Goal: Browse casually

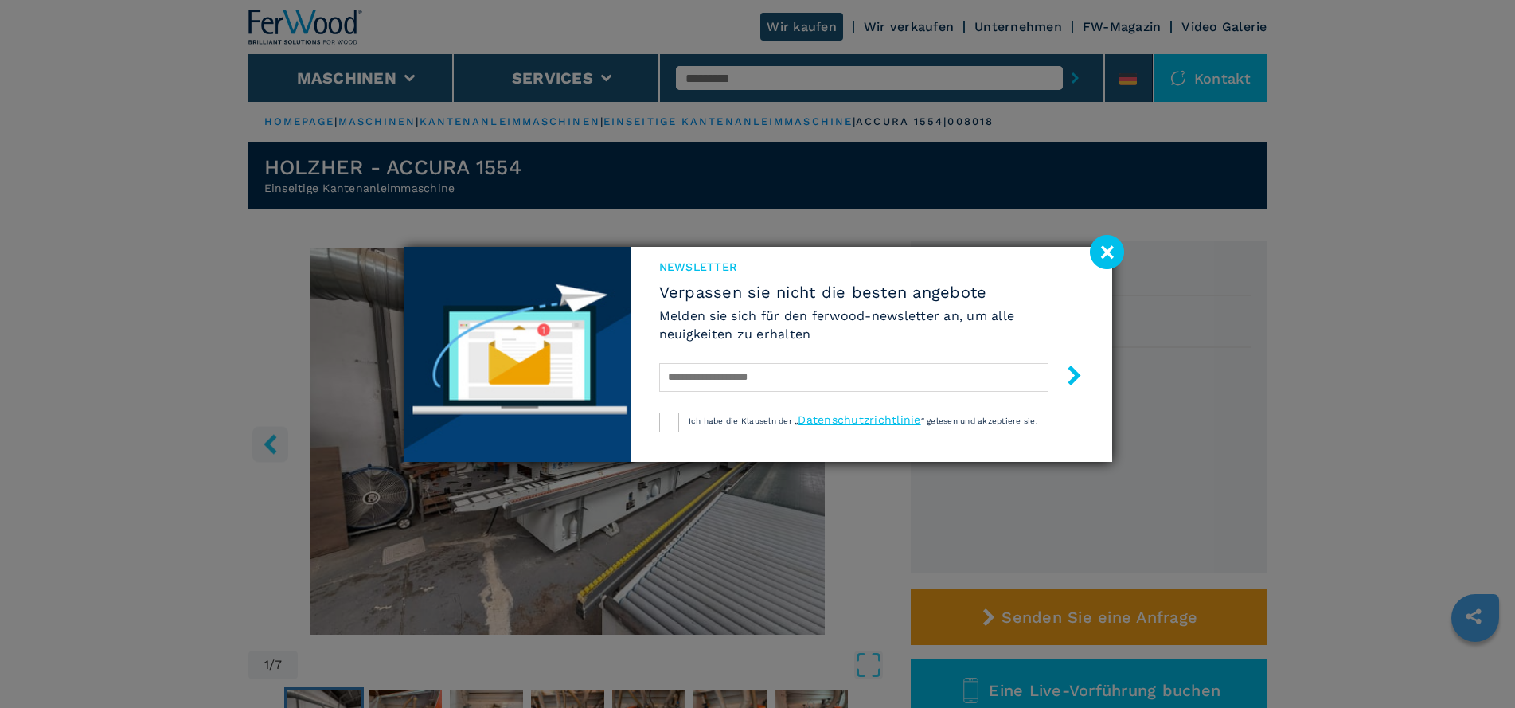
click at [1106, 257] on image at bounding box center [1107, 252] width 34 height 34
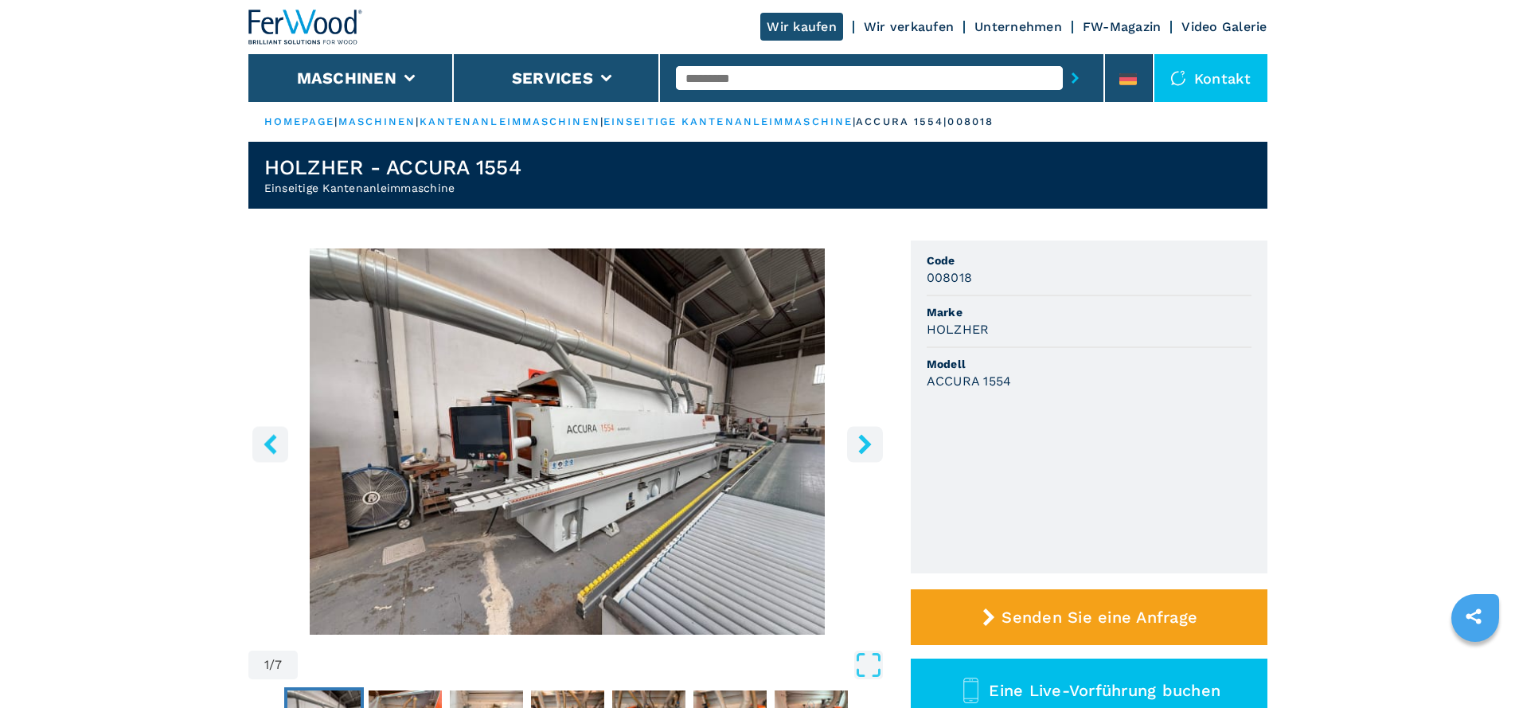
click at [870, 452] on icon "right-button" at bounding box center [865, 444] width 20 height 20
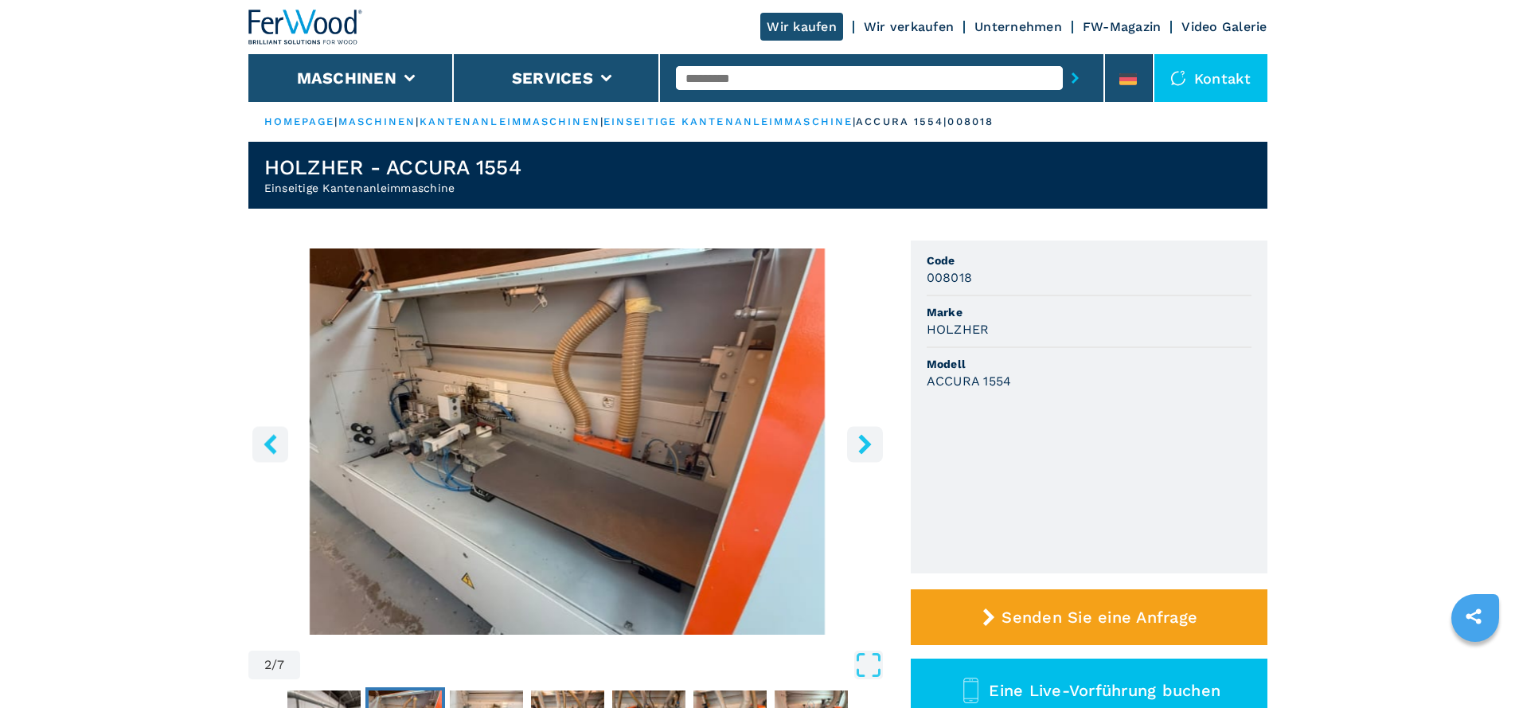
click at [867, 455] on button "right-button" at bounding box center [865, 444] width 36 height 36
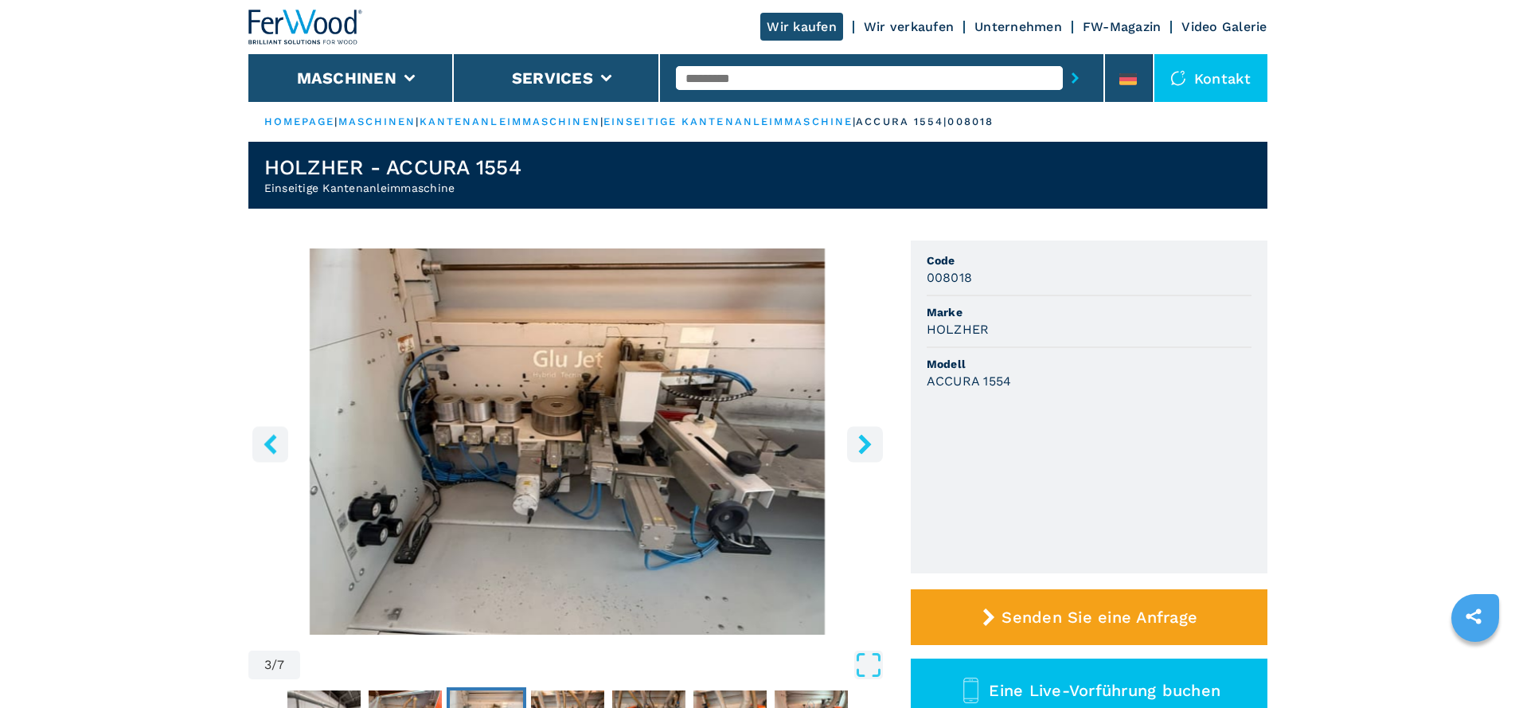
click at [867, 455] on button "right-button" at bounding box center [865, 444] width 36 height 36
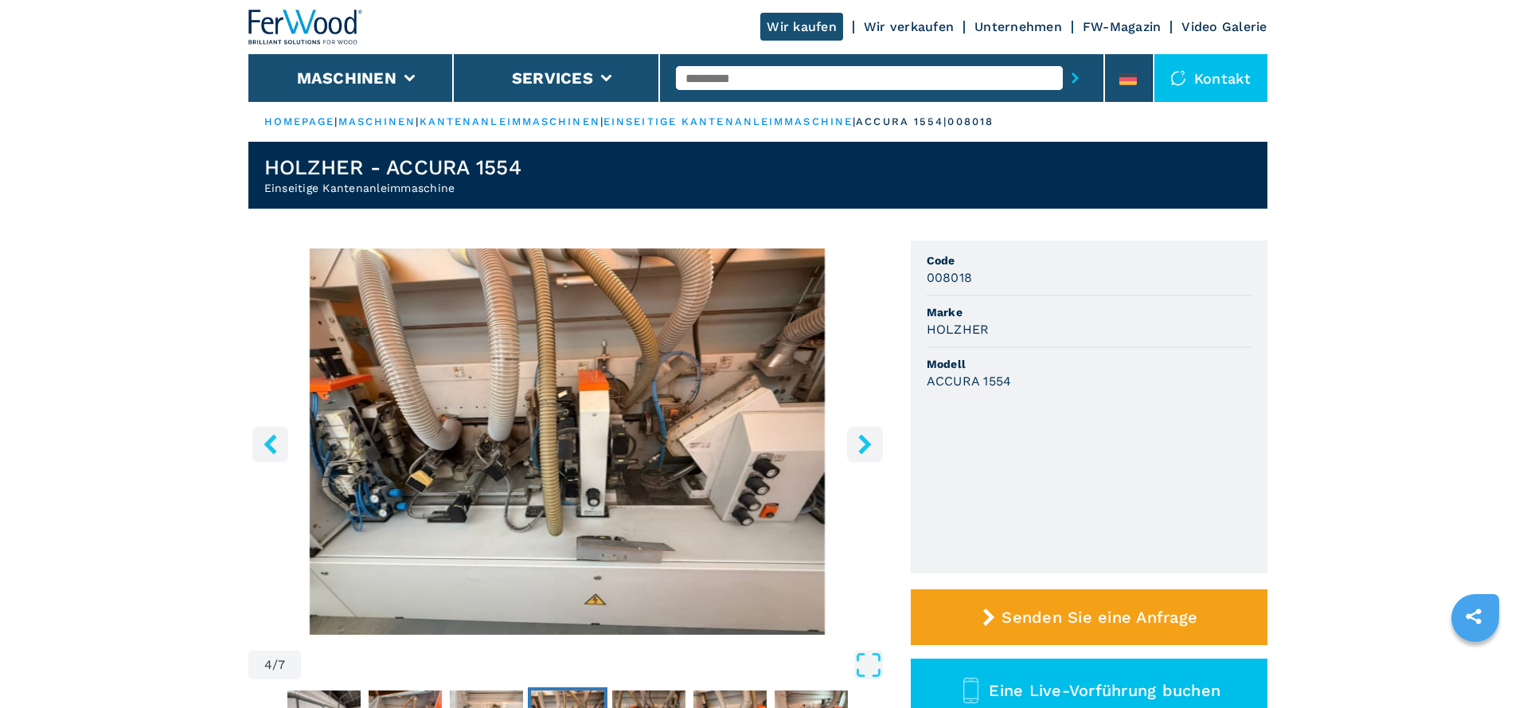
click at [867, 455] on button "right-button" at bounding box center [865, 444] width 36 height 36
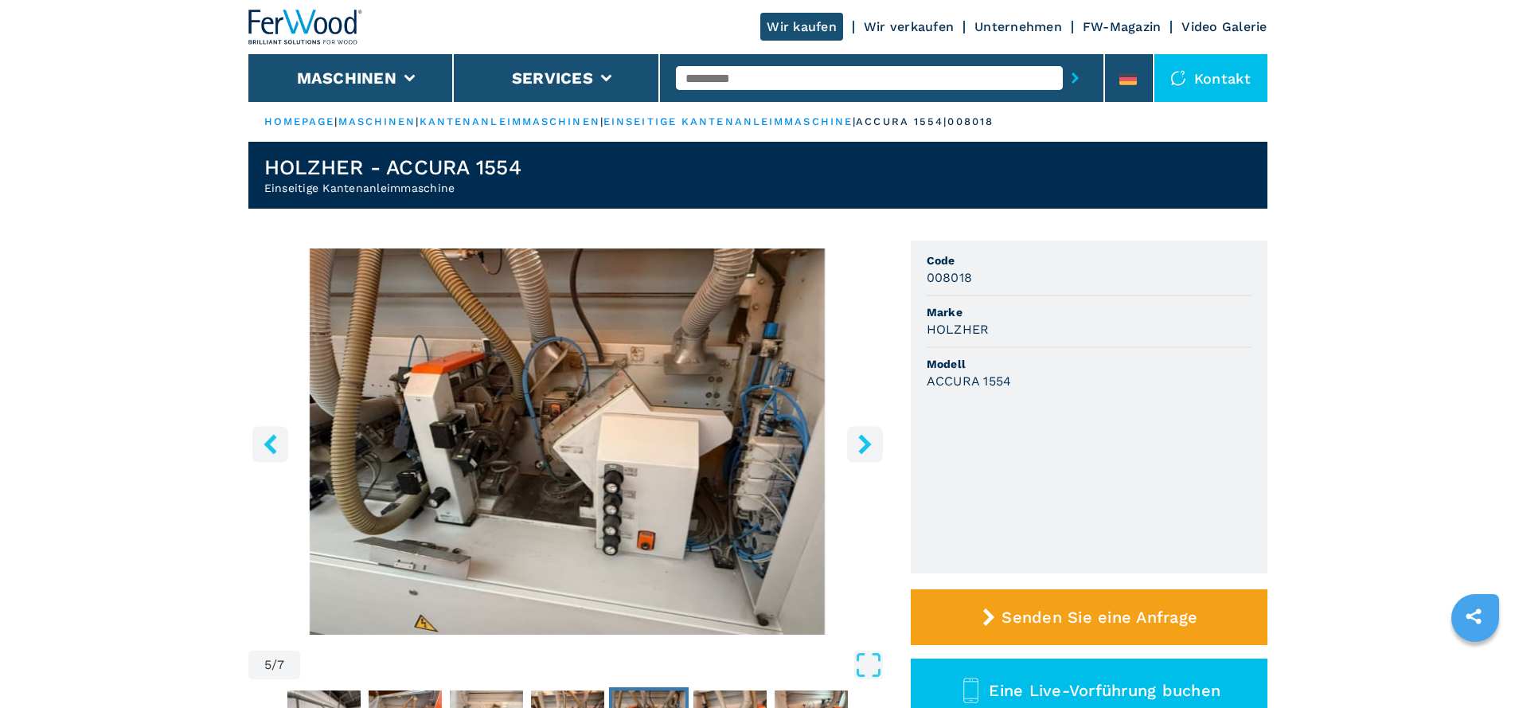
click at [867, 455] on button "right-button" at bounding box center [865, 444] width 36 height 36
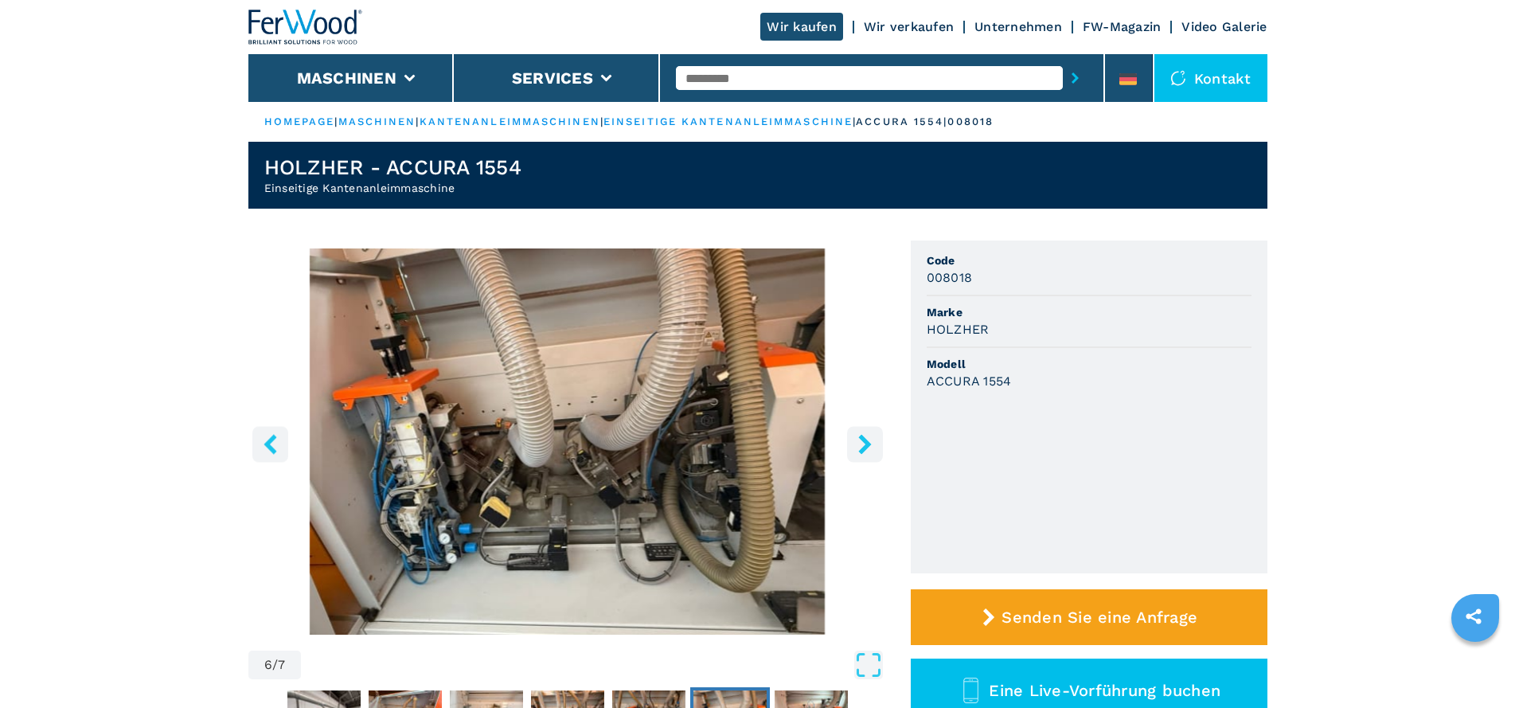
click at [867, 455] on button "right-button" at bounding box center [865, 444] width 36 height 36
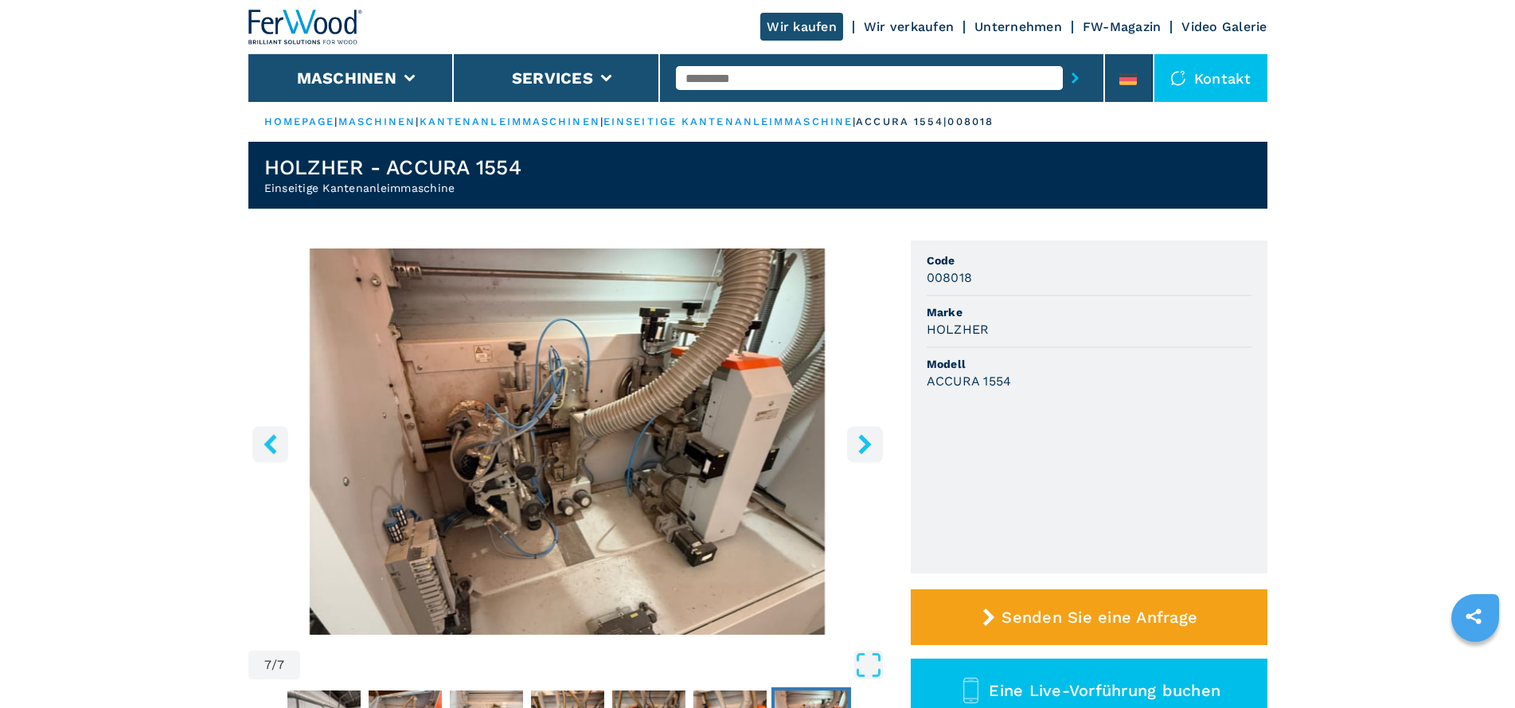
click at [867, 455] on button "right-button" at bounding box center [865, 444] width 36 height 36
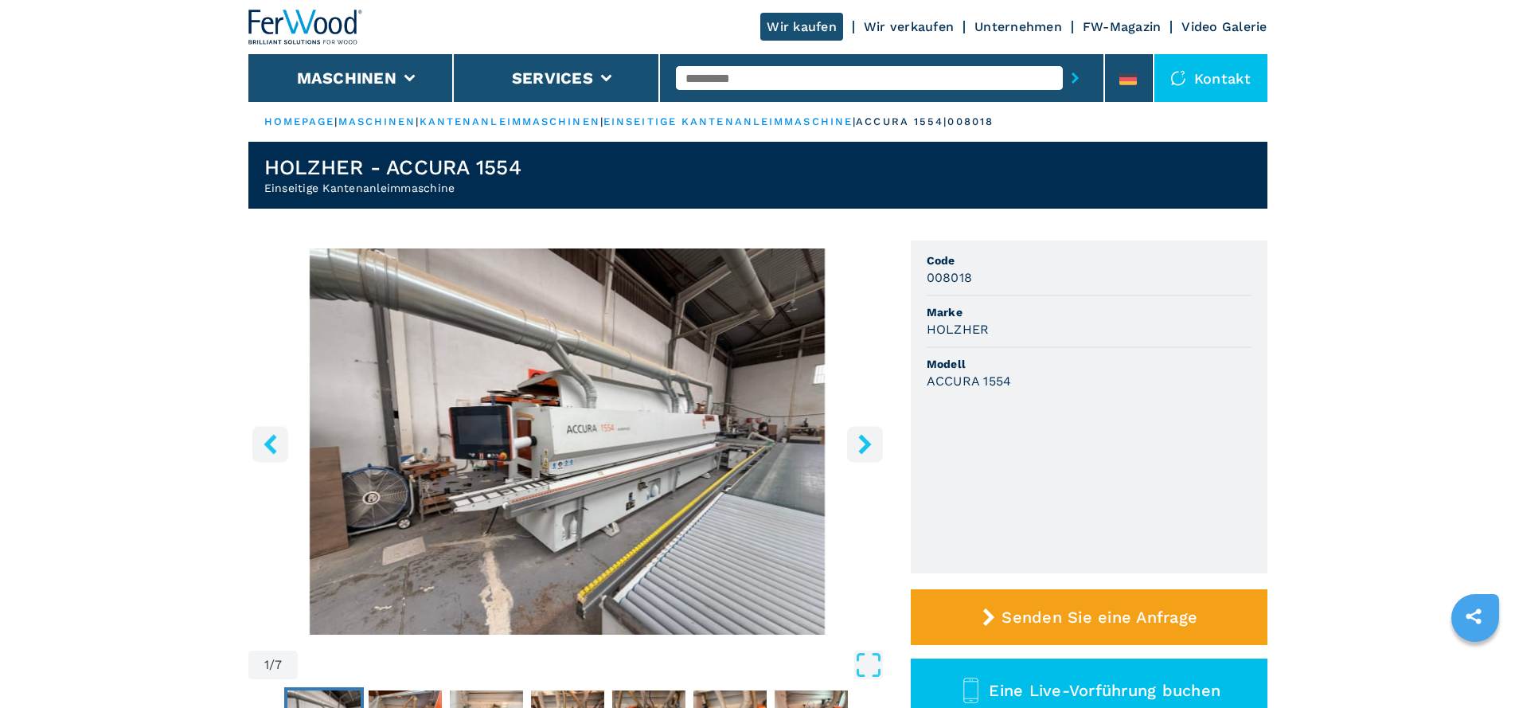
click at [867, 455] on button "right-button" at bounding box center [865, 444] width 36 height 36
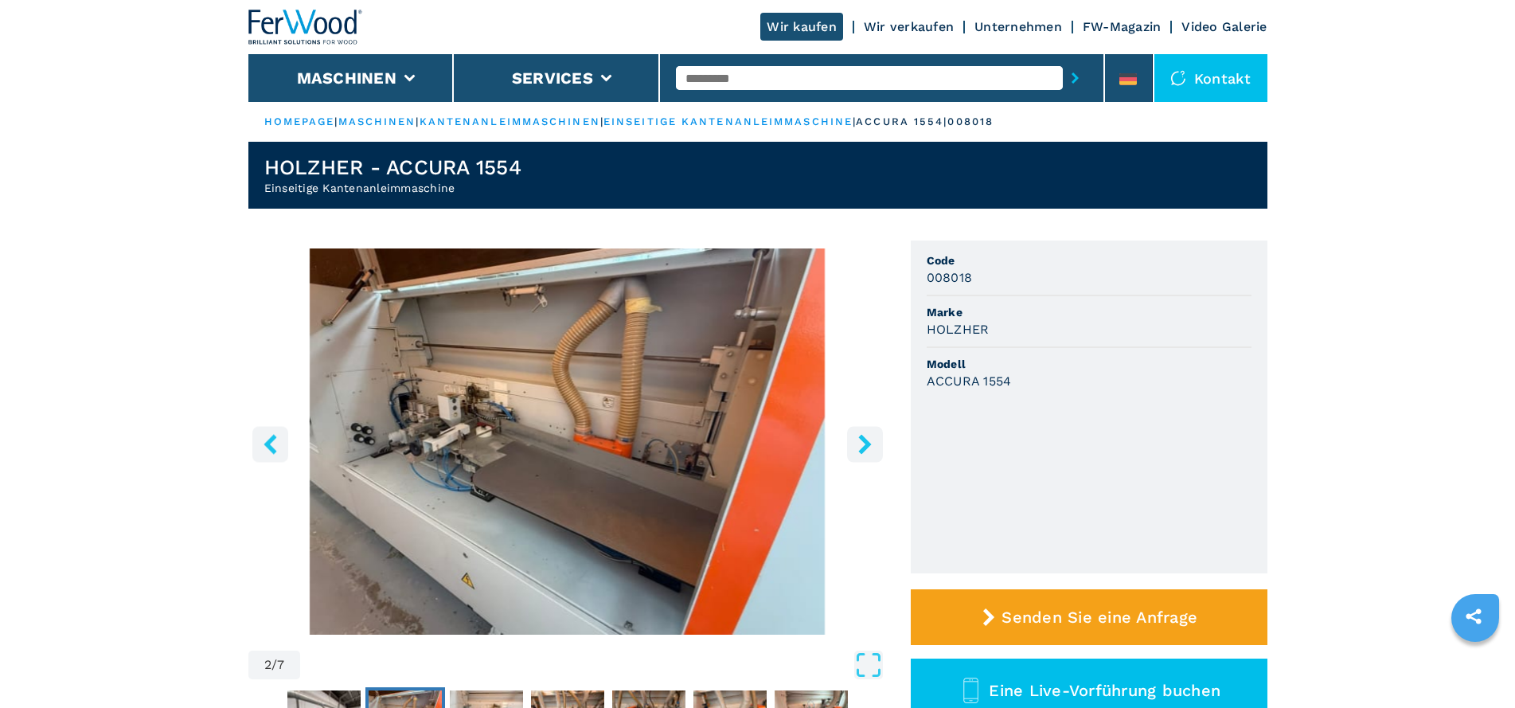
click at [867, 455] on button "right-button" at bounding box center [865, 444] width 36 height 36
